Goal: Navigation & Orientation: Find specific page/section

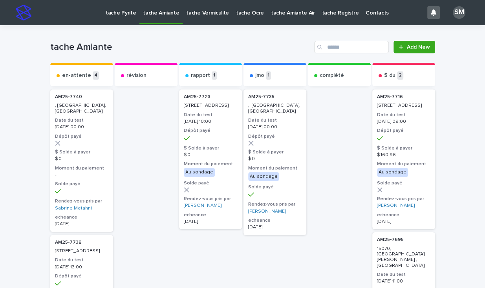
click at [123, 11] on p "tache Pyrite" at bounding box center [121, 8] width 30 height 16
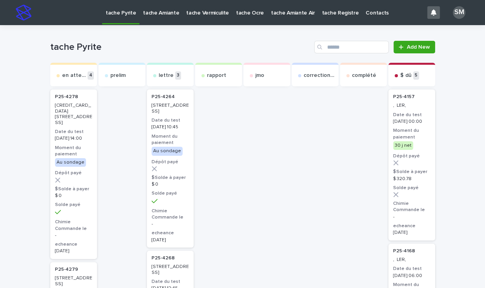
click at [157, 9] on p "tache Amiante" at bounding box center [161, 8] width 36 height 16
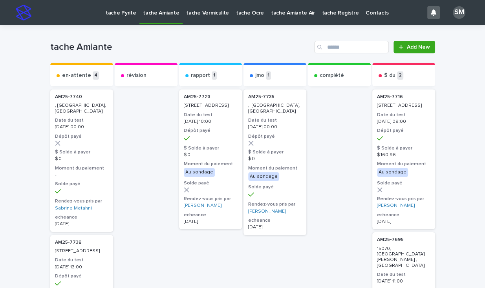
click at [193, 16] on p "tache Vermiculite" at bounding box center [207, 8] width 43 height 16
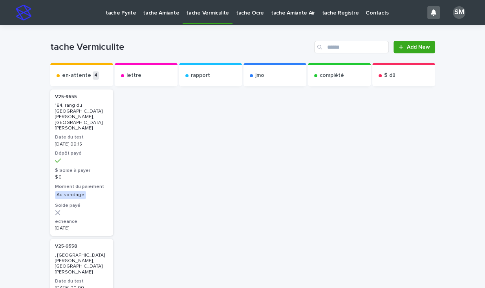
click at [156, 11] on p "tache Amiante" at bounding box center [161, 8] width 36 height 16
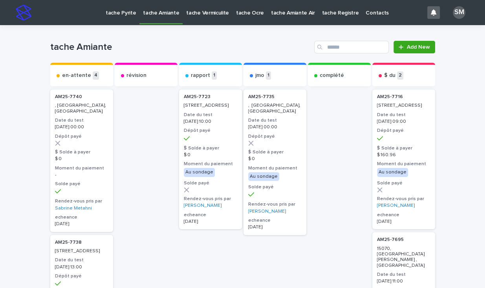
click at [121, 15] on p "tache Pyrite" at bounding box center [121, 8] width 30 height 16
